Goal: Task Accomplishment & Management: Use online tool/utility

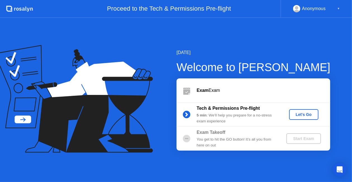
click at [312, 116] on div "Let's Go" at bounding box center [303, 114] width 25 height 4
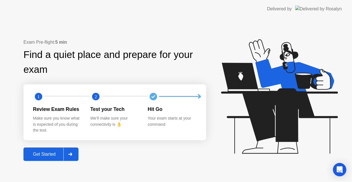
click at [49, 151] on div "Get Started" at bounding box center [44, 153] width 38 height 5
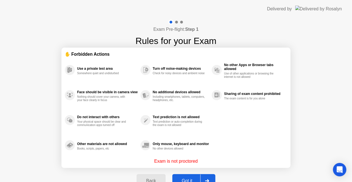
click at [178, 178] on div "Got it" at bounding box center [187, 180] width 26 height 5
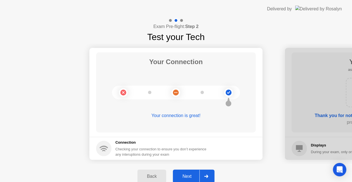
click at [187, 173] on div "Next" at bounding box center [187, 175] width 25 height 5
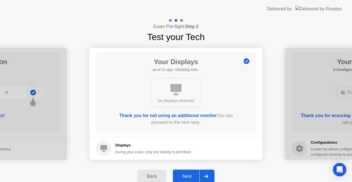
click at [187, 173] on div "Next" at bounding box center [187, 175] width 25 height 5
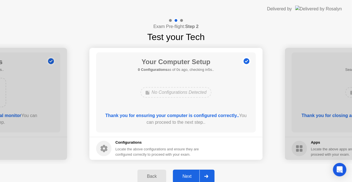
click at [187, 173] on div "Next" at bounding box center [187, 175] width 25 height 5
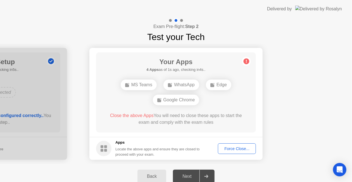
click at [233, 148] on div "Force Close..." at bounding box center [237, 148] width 34 height 4
click at [234, 147] on div "Force Close..." at bounding box center [237, 148] width 34 height 4
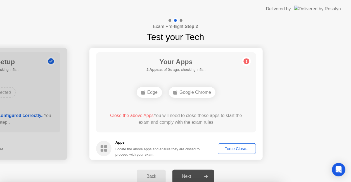
click at [235, 150] on div "Force Close..." at bounding box center [237, 148] width 34 height 4
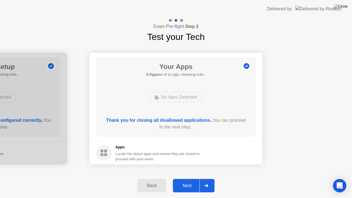
click at [184, 181] on div "Next" at bounding box center [187, 185] width 25 height 5
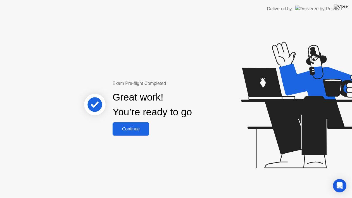
click at [138, 134] on button "Continue" at bounding box center [131, 128] width 37 height 13
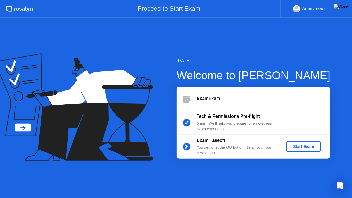
click at [297, 147] on div "Start Exam" at bounding box center [304, 146] width 30 height 4
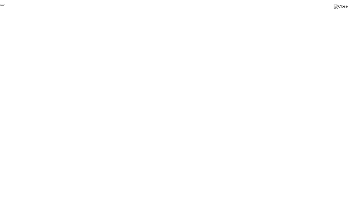
click at [4, 6] on button "End Proctoring Session" at bounding box center [2, 5] width 4 height 2
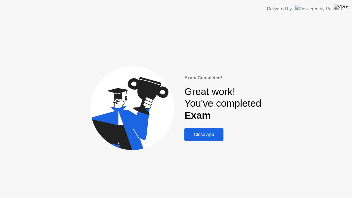
click at [196, 136] on div "Close App" at bounding box center [204, 134] width 36 height 5
